Goal: Information Seeking & Learning: Learn about a topic

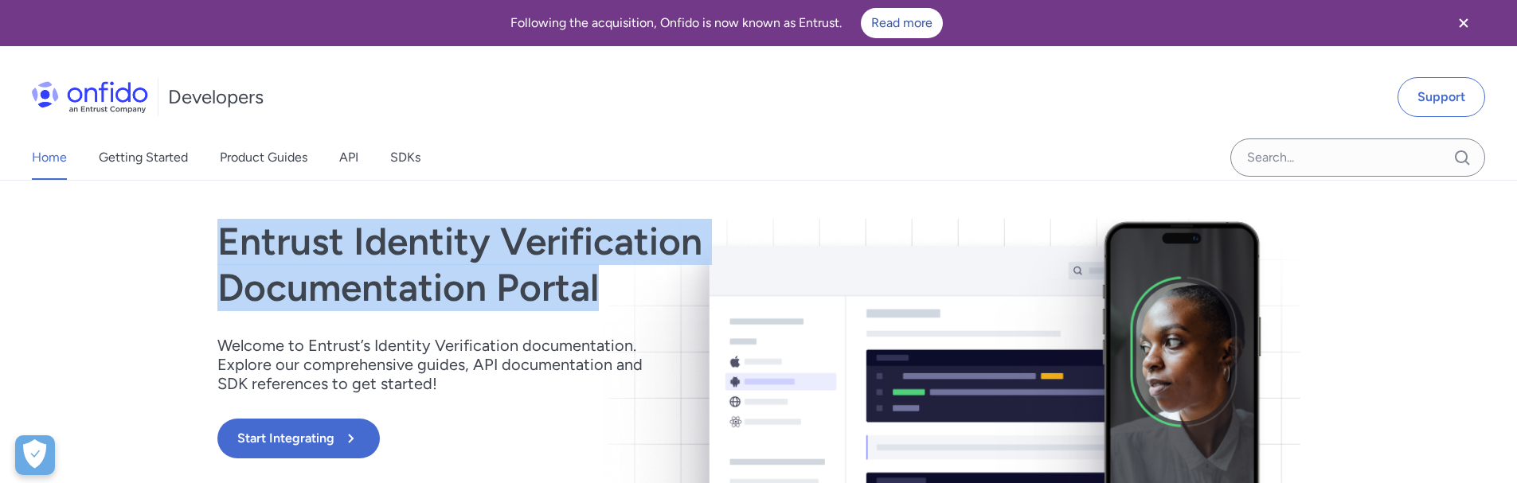
drag, startPoint x: 316, startPoint y: 256, endPoint x: 628, endPoint y: 291, distance: 314.1
copy h1 "Entrust Identity Verification Documentation Portal"
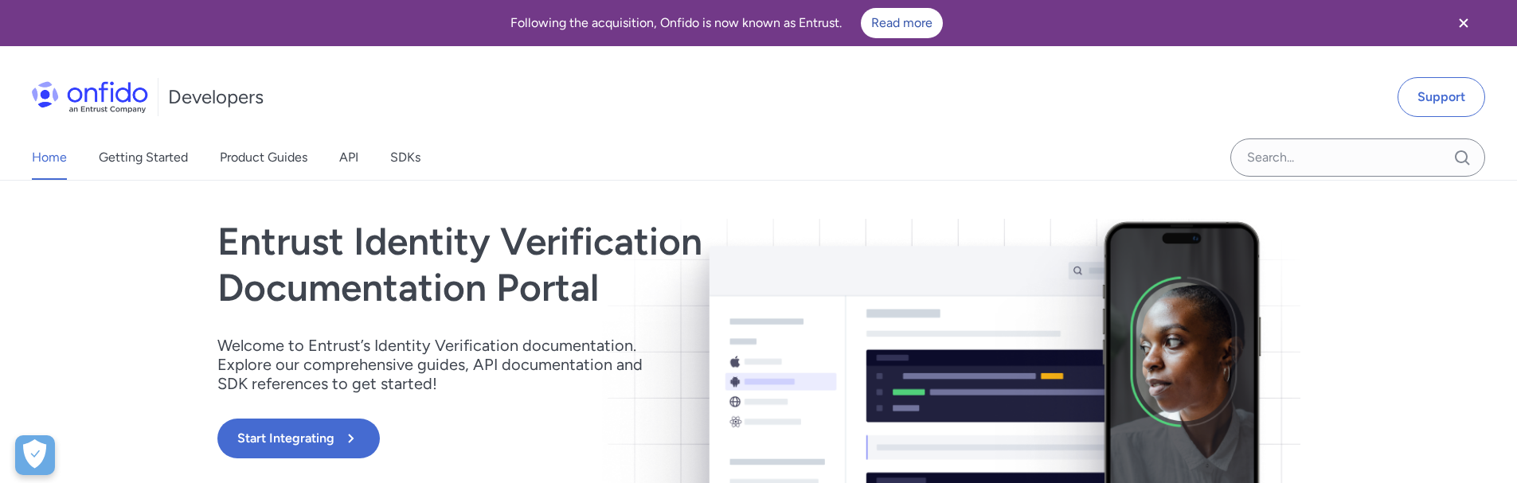
click at [637, 333] on div "Entrust Identity Verification Documentation Portal Welcome to Entrust’s Identit…" at bounding box center [596, 354] width 758 height 271
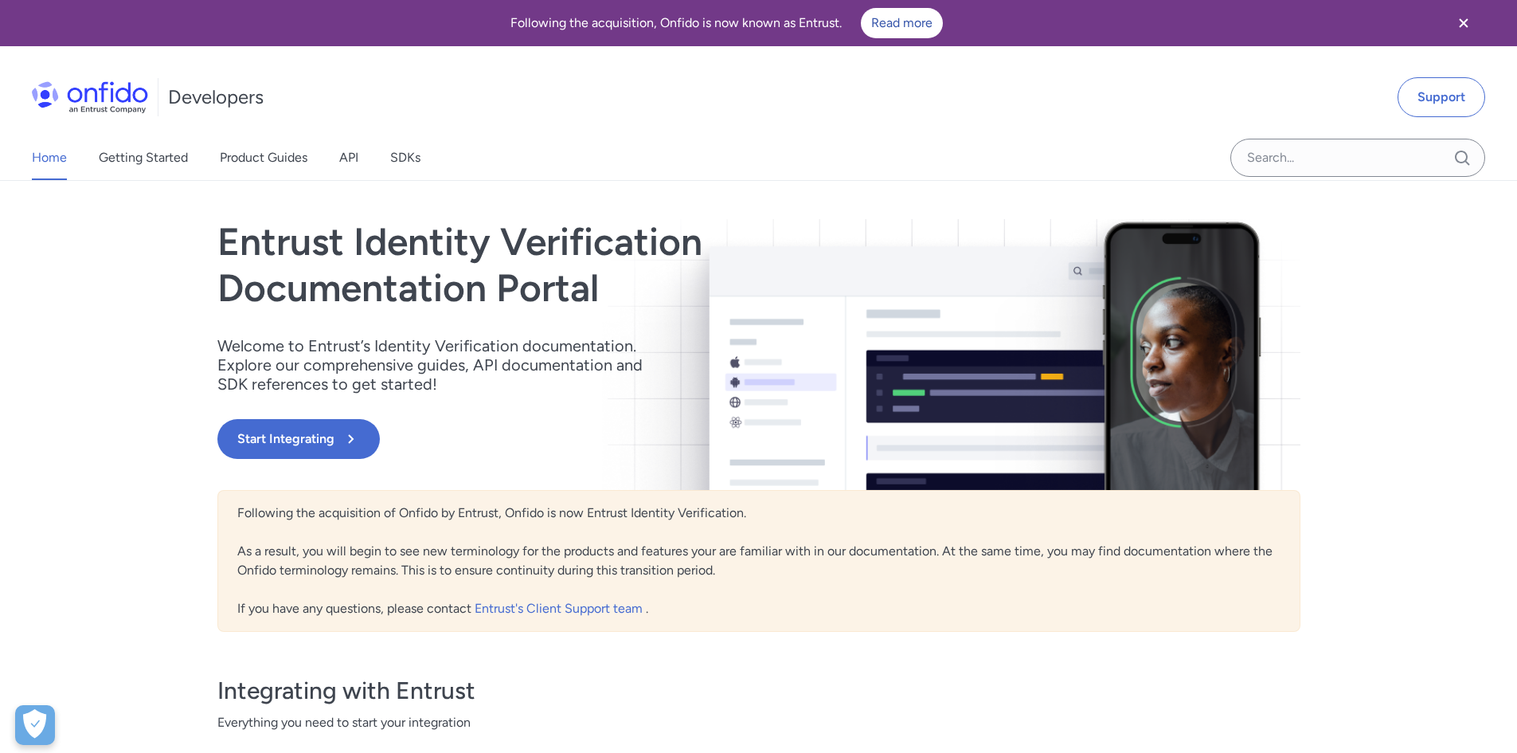
drag, startPoint x: 893, startPoint y: 349, endPoint x: 952, endPoint y: 281, distance: 89.7
click at [952, 281] on div "Entrust Identity Verification Documentation Portal Welcome to Entrust’s Identit…" at bounding box center [596, 354] width 758 height 271
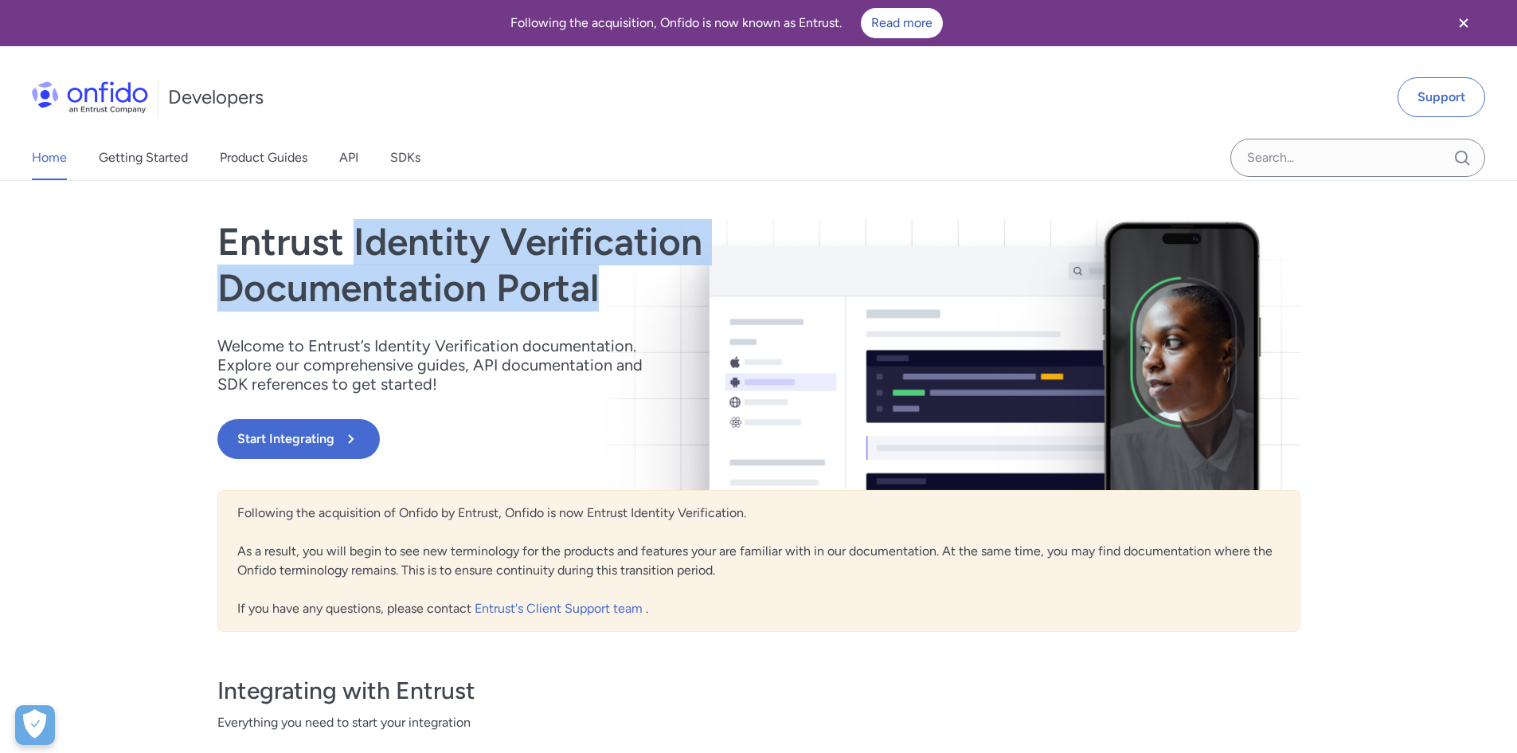
drag, startPoint x: 351, startPoint y: 241, endPoint x: 604, endPoint y: 280, distance: 255.4
click at [604, 280] on h1 "Entrust Identity Verification Documentation Portal" at bounding box center [596, 265] width 758 height 92
copy h1 "Identity Verification Documentation Portal"
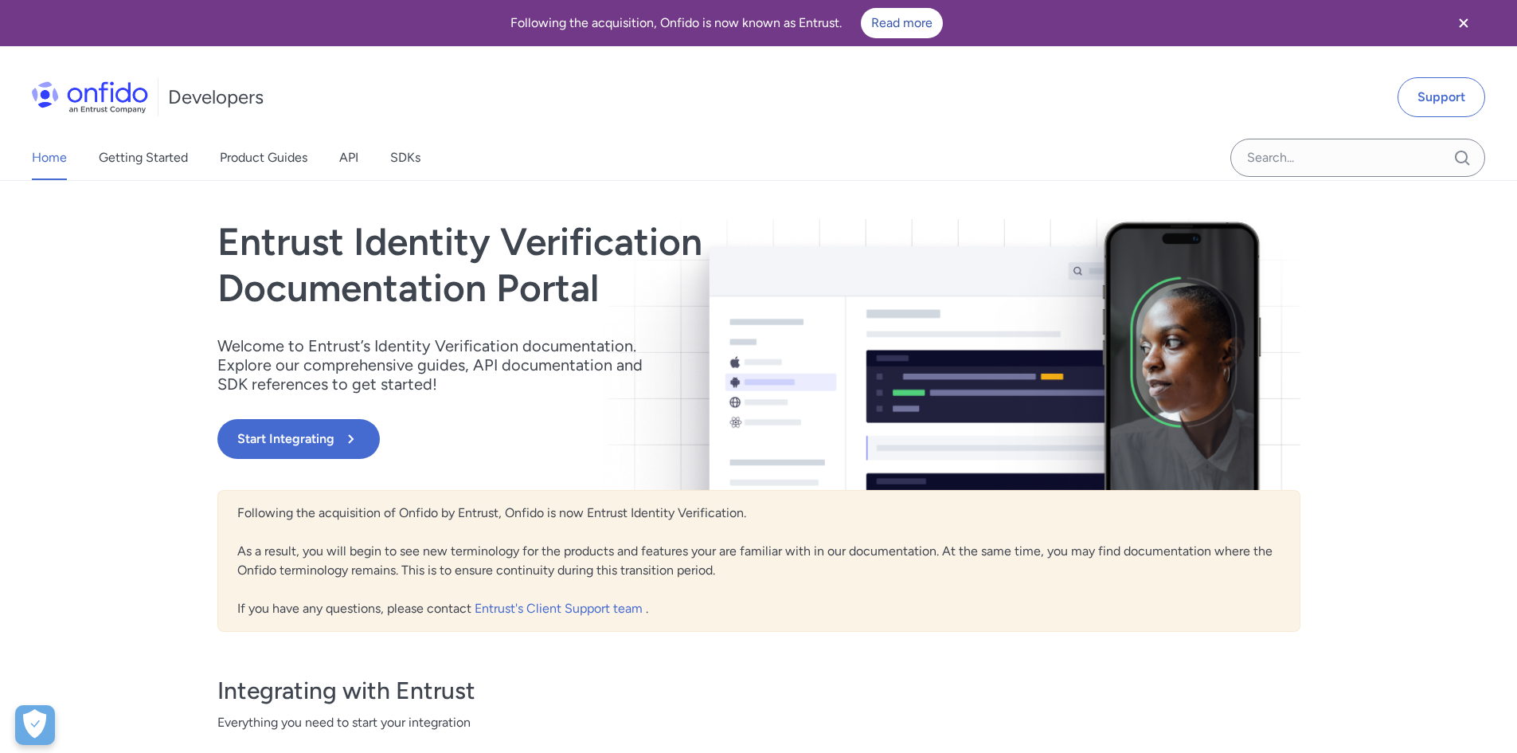
click at [982, 373] on div "Entrust Identity Verification Documentation Portal Welcome to Entrust’s Identit…" at bounding box center [758, 354] width 1083 height 271
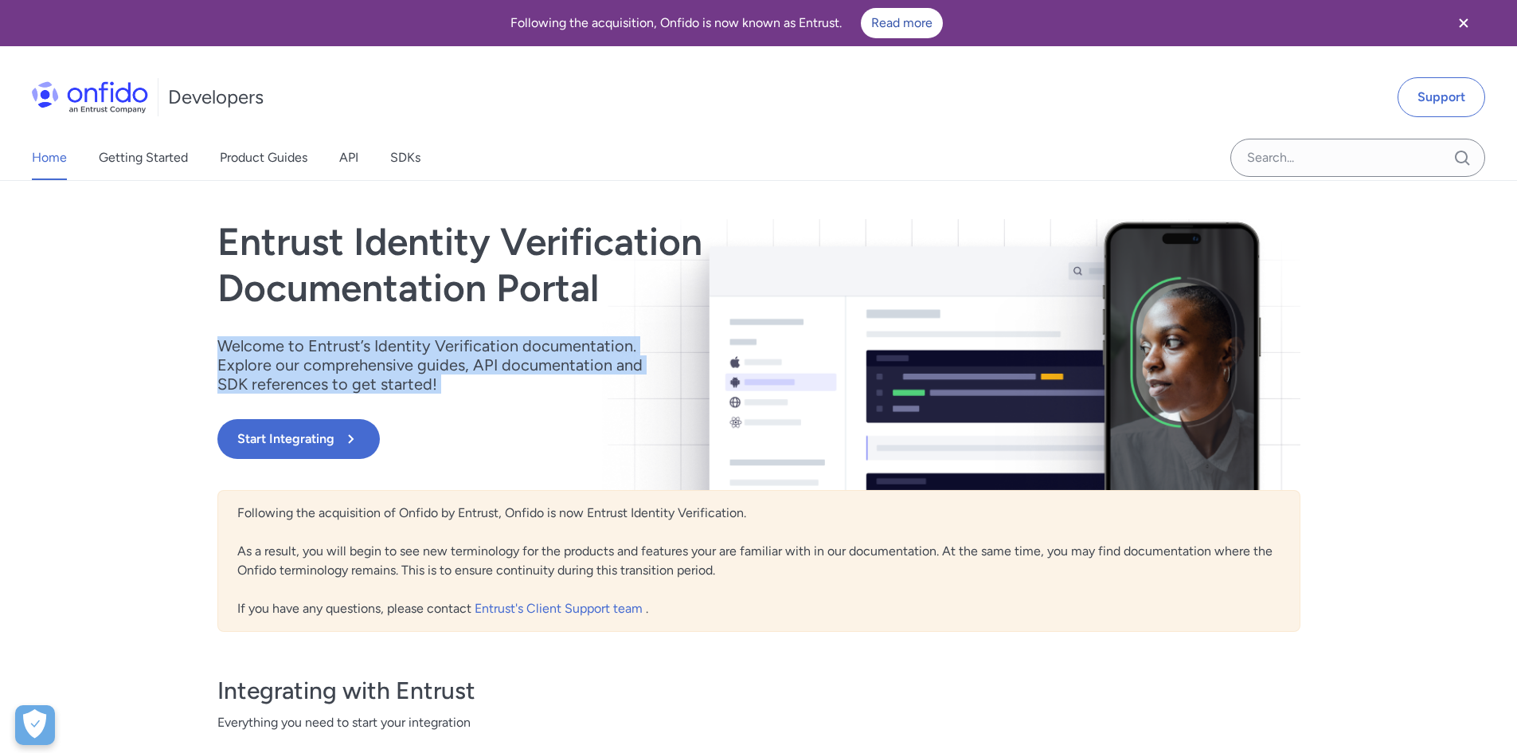
drag, startPoint x: 980, startPoint y: 397, endPoint x: 1075, endPoint y: 297, distance: 138.0
click at [1075, 297] on div "Entrust Identity Verification Documentation Portal Welcome to Entrust’s Identit…" at bounding box center [758, 354] width 1083 height 271
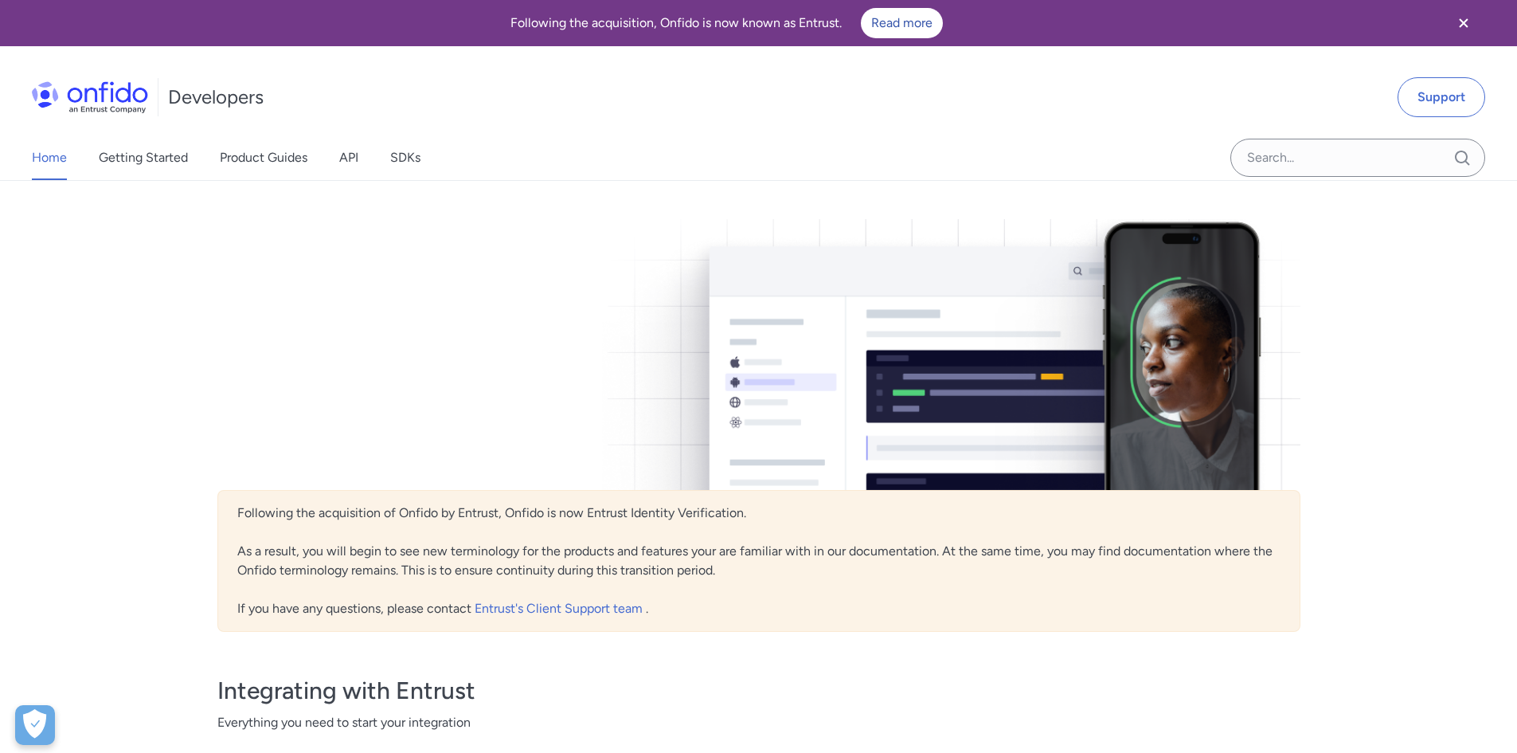
click at [457, 281] on div at bounding box center [758, 354] width 1083 height 271
